Goal: Task Accomplishment & Management: Complete application form

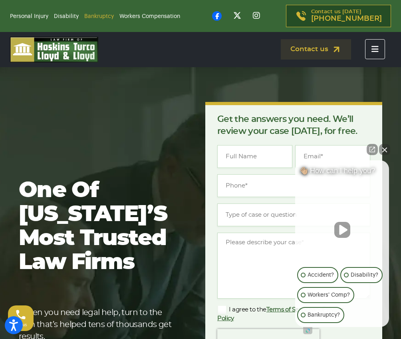
click at [103, 18] on link "Bankruptcy" at bounding box center [99, 17] width 30 height 6
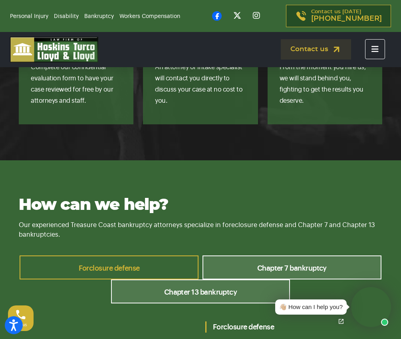
scroll to position [3168, 0]
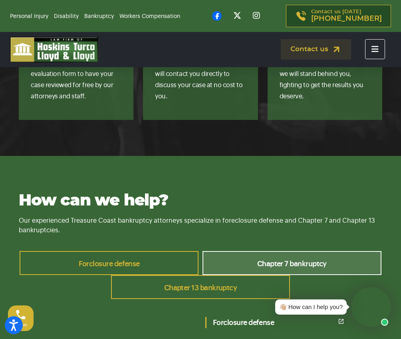
click at [194, 275] on link "Chapter 13 bankruptcy" at bounding box center [200, 287] width 179 height 24
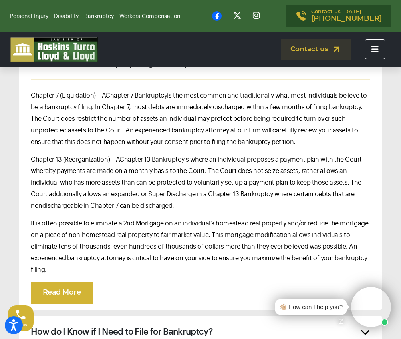
scroll to position [4049, 0]
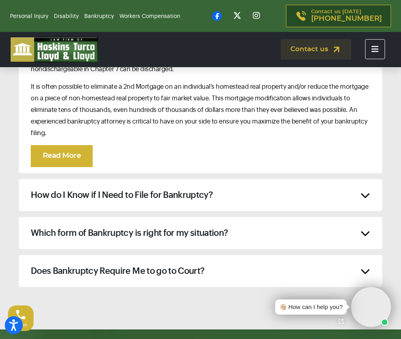
click at [195, 265] on h2 "Does Bankruptcy Require Me to go to Court?" at bounding box center [117, 271] width 173 height 12
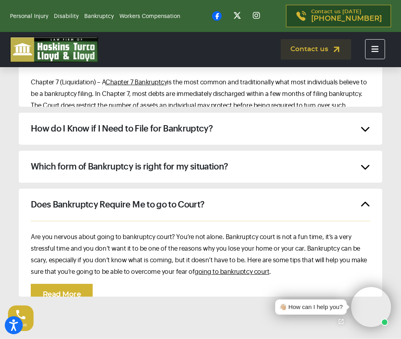
scroll to position [3952, 0]
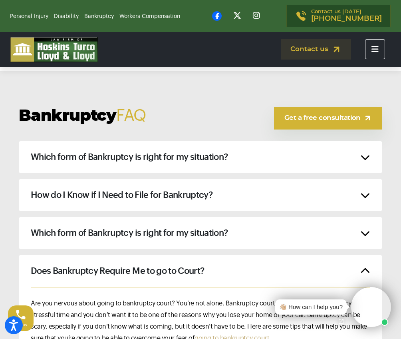
click at [231, 335] on link "going to bankruptcy court" at bounding box center [232, 338] width 75 height 6
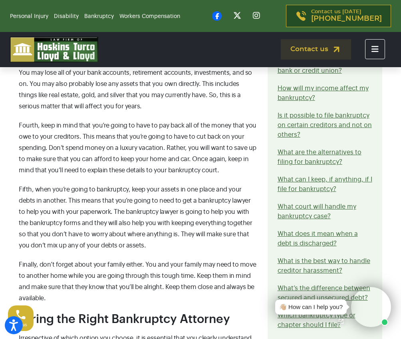
scroll to position [722, 0]
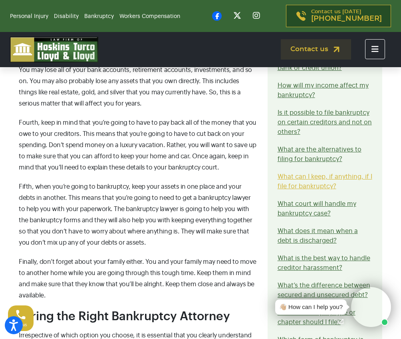
click at [295, 184] on link "What can I keep, if anything, if I file for bankruptcy?" at bounding box center [325, 181] width 95 height 16
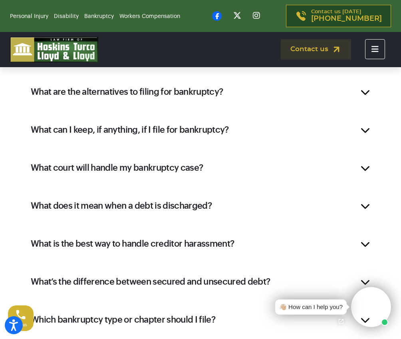
scroll to position [1256, 0]
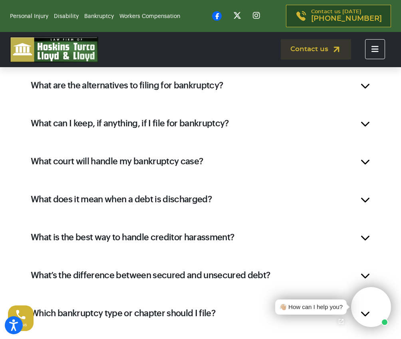
click at [182, 117] on h2 "What can I keep, if anything, if I file for bankruptcy?" at bounding box center [130, 123] width 198 height 12
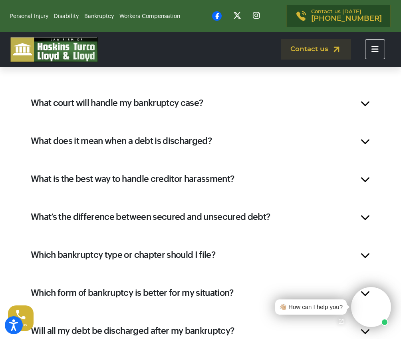
scroll to position [1204, 0]
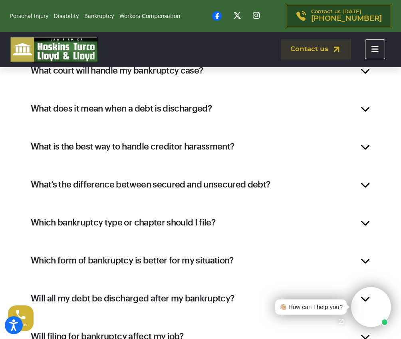
click at [175, 221] on h2 "Which bankruptcy type or chapter should I file?" at bounding box center [123, 223] width 185 height 12
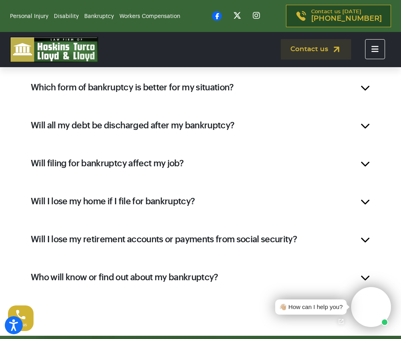
scroll to position [1455, 0]
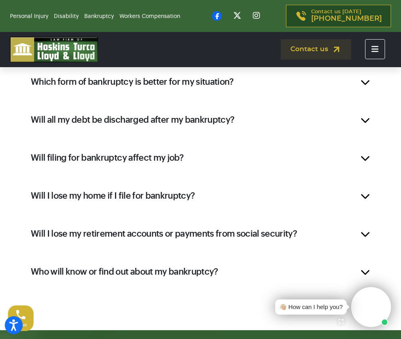
click at [175, 268] on h2 "Who will know or find out about my bankruptcy?" at bounding box center [124, 272] width 187 height 12
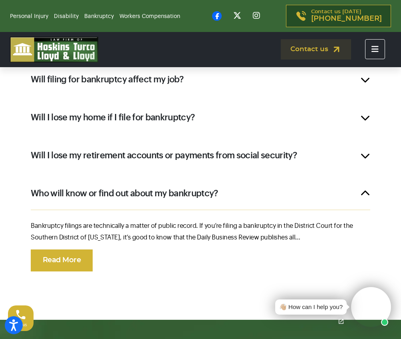
scroll to position [1381, 0]
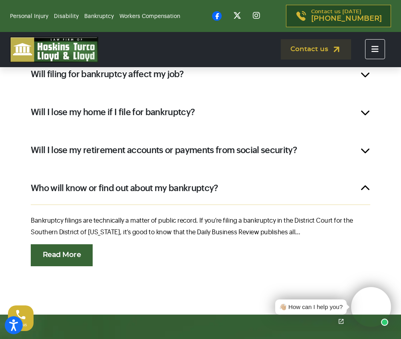
click at [74, 258] on link "Read More" at bounding box center [62, 255] width 62 height 22
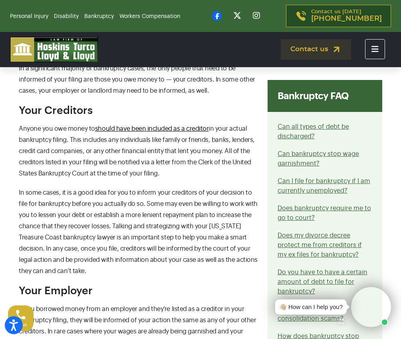
scroll to position [594, 0]
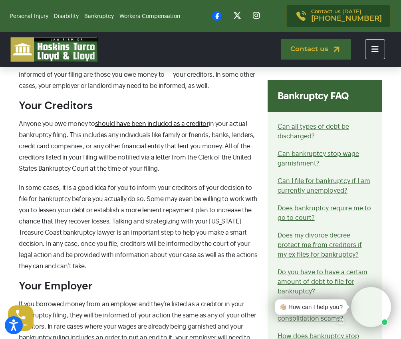
click at [311, 48] on link "Contact us" at bounding box center [316, 49] width 70 height 20
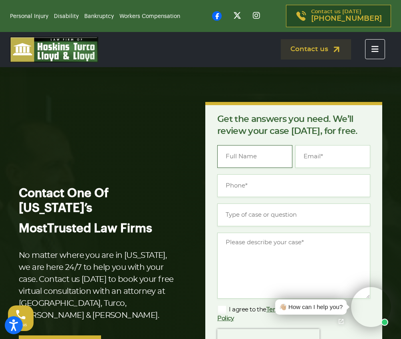
click at [230, 157] on input "Name *" at bounding box center [254, 156] width 75 height 23
type input "Chelsia Tiger"
type input "chelsia.tiger@gmail.com"
type input "(772) 285-7881"
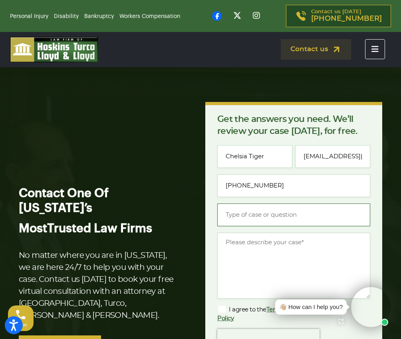
click at [276, 214] on input "Type of case or question *" at bounding box center [293, 214] width 153 height 23
type input "banklloyd"
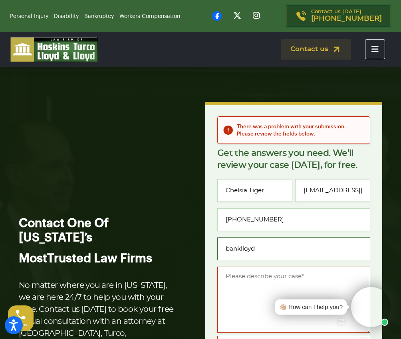
click at [267, 246] on input "banklloyd" at bounding box center [293, 248] width 153 height 23
drag, startPoint x: 277, startPoint y: 248, endPoint x: 205, endPoint y: 251, distance: 72.8
click at [205, 251] on div "There was a problem with your submission. Please review the fields below. Get t…" at bounding box center [294, 309] width 187 height 415
type input "bankruptcy"
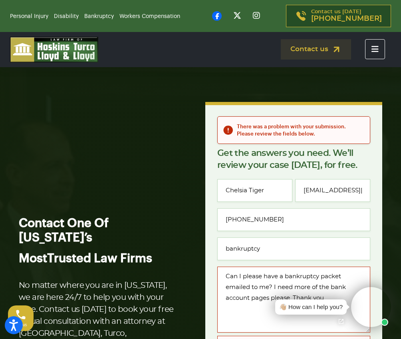
type textarea "Can I please have a bankruptcy packet emailed to me? I need more of the bank ac…"
click at [314, 153] on p "Get the answers you need. We’ll review your case [DATE], for free." at bounding box center [293, 159] width 153 height 24
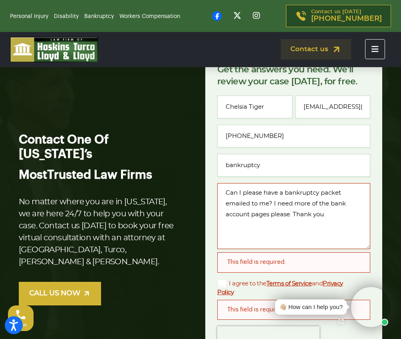
scroll to position [137, 0]
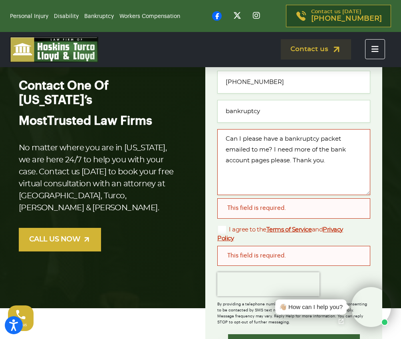
click at [284, 208] on div "This field is required." at bounding box center [293, 208] width 153 height 20
click at [219, 225] on label "I agree to the Terms of Service and Privacy Policy" at bounding box center [287, 234] width 140 height 18
click at [0, 0] on input "I agree to the Terms of Service and Privacy Policy" at bounding box center [0, 0] width 0 height 0
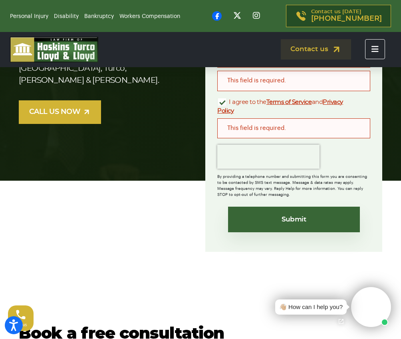
scroll to position [268, 0]
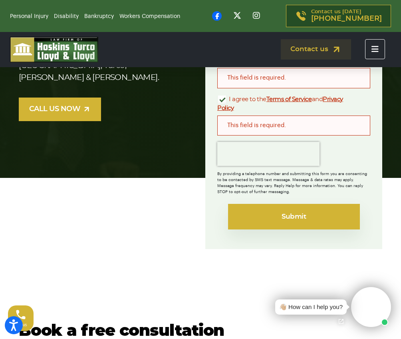
click at [291, 219] on input "Submit" at bounding box center [294, 217] width 132 height 26
